Goal: Task Accomplishment & Management: Use online tool/utility

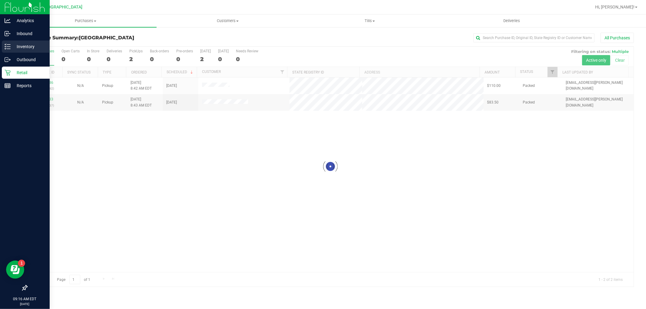
click at [26, 52] on div "Inventory" at bounding box center [26, 47] width 48 height 12
click at [39, 50] on p "Inventory" at bounding box center [29, 46] width 36 height 7
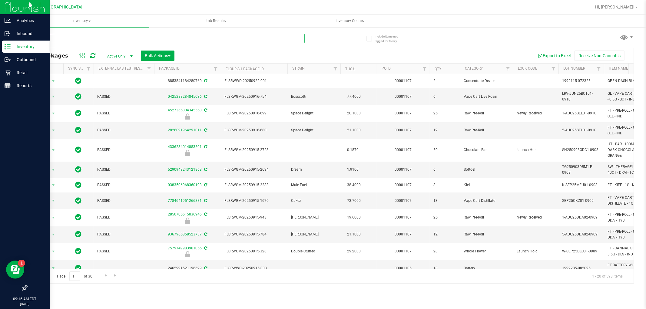
click at [152, 37] on input "text" at bounding box center [166, 38] width 278 height 9
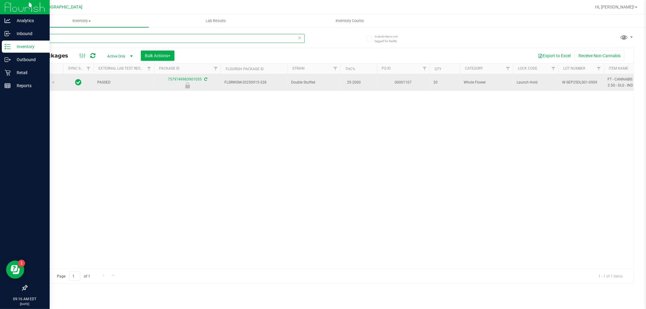
type input "dls"
click at [44, 83] on span "Action" at bounding box center [41, 82] width 16 height 8
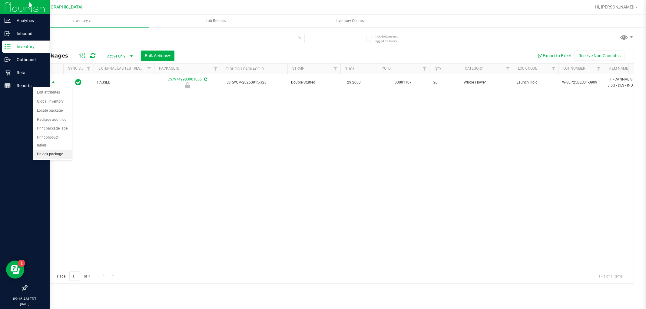
click at [46, 158] on li "Unlock package" at bounding box center [52, 154] width 39 height 9
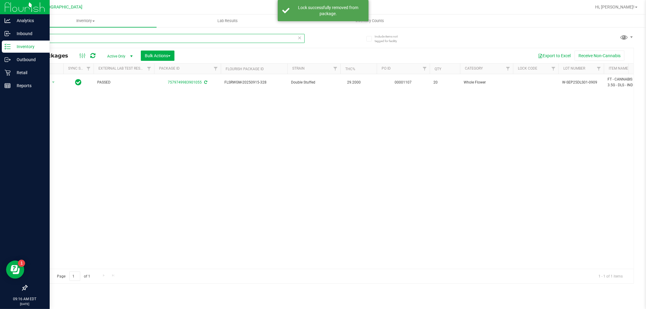
click at [211, 38] on input "dls" at bounding box center [166, 38] width 278 height 9
type input "d"
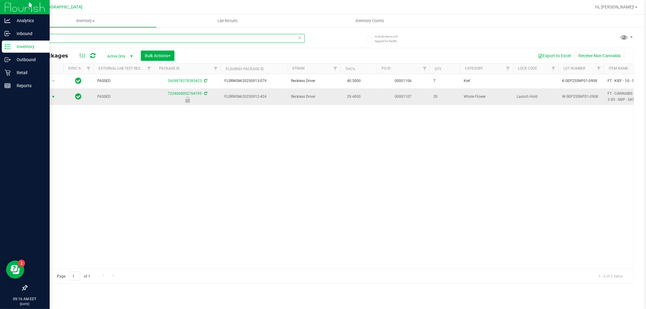
type input "snp"
click at [53, 97] on span "select" at bounding box center [53, 96] width 5 height 5
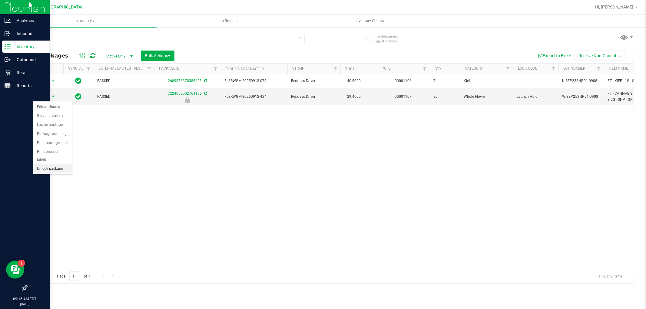
click at [51, 167] on li "Unlock package" at bounding box center [52, 168] width 39 height 9
